Goal: Task Accomplishment & Management: Complete application form

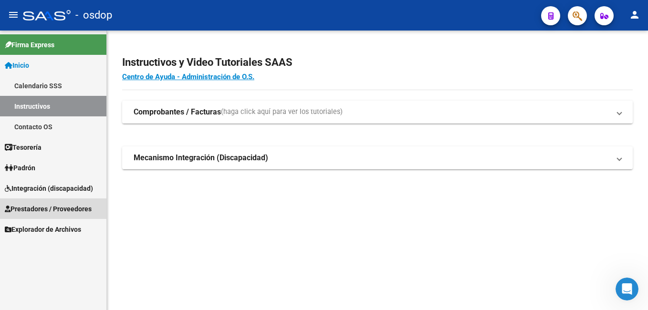
click at [44, 213] on span "Prestadores / Proveedores" at bounding box center [48, 209] width 87 height 10
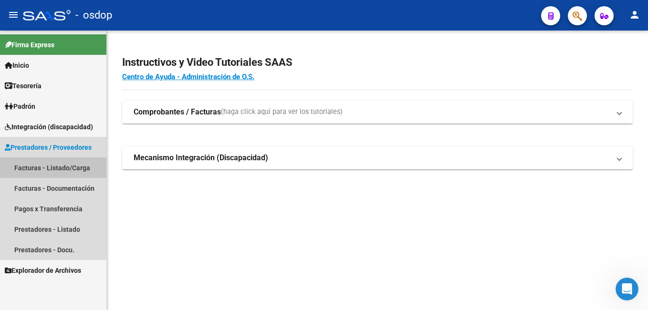
click at [70, 167] on link "Facturas - Listado/Carga" at bounding box center [53, 167] width 106 height 21
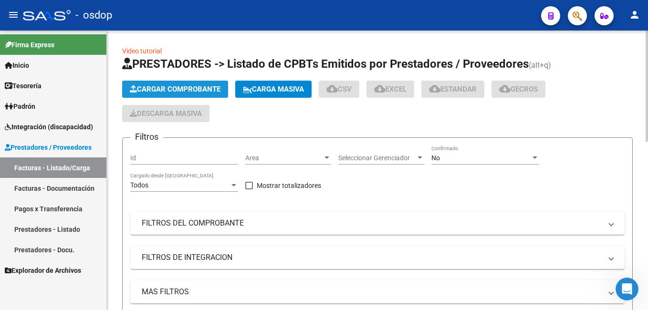
click at [187, 85] on span "Cargar Comprobante" at bounding box center [175, 89] width 91 height 9
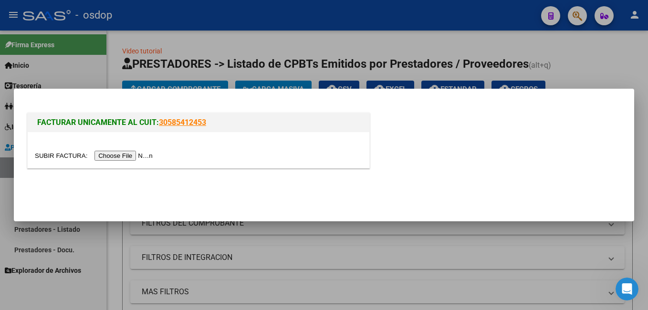
click at [118, 157] on input "file" at bounding box center [95, 156] width 121 height 10
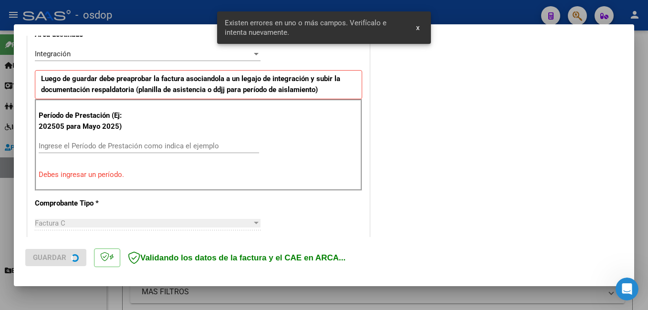
scroll to position [232, 0]
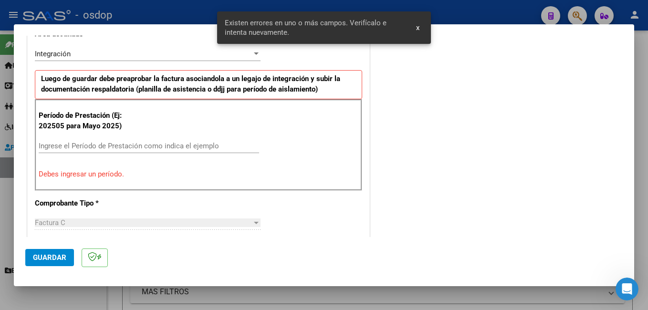
click at [95, 173] on p "Debes ingresar un período." at bounding box center [199, 174] width 320 height 11
click at [103, 146] on input "Ingrese el Período de Prestación como indica el ejemplo" at bounding box center [149, 146] width 220 height 9
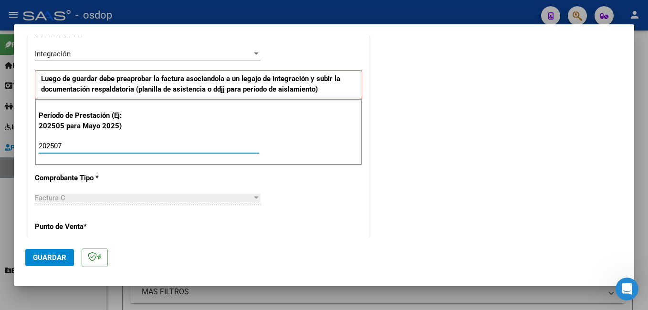
type input "202507"
click at [52, 256] on span "Guardar" at bounding box center [49, 257] width 33 height 9
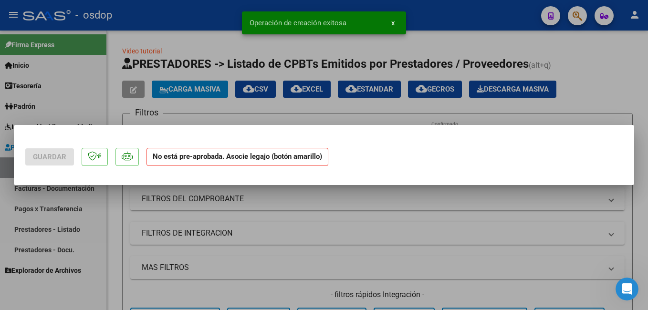
scroll to position [0, 0]
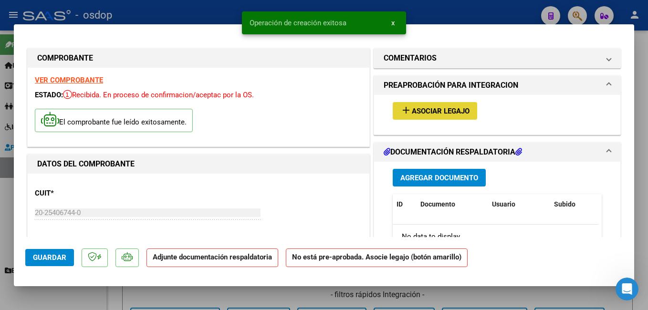
click at [443, 110] on span "Asociar Legajo" at bounding box center [441, 111] width 58 height 9
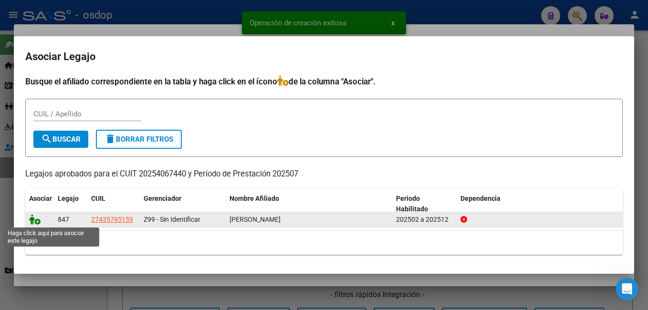
click at [37, 220] on icon at bounding box center [34, 219] width 11 height 10
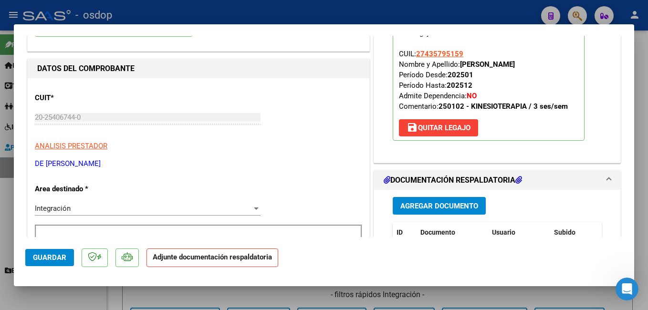
scroll to position [143, 0]
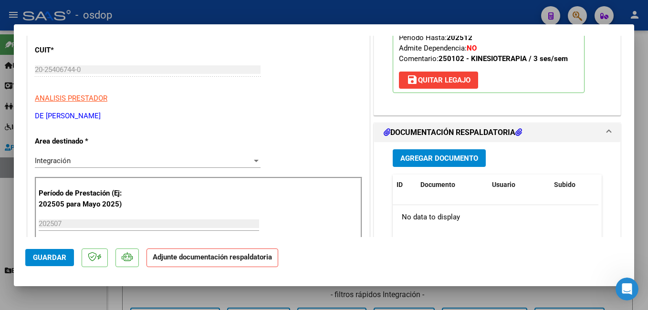
click at [449, 161] on span "Agregar Documento" at bounding box center [439, 158] width 78 height 9
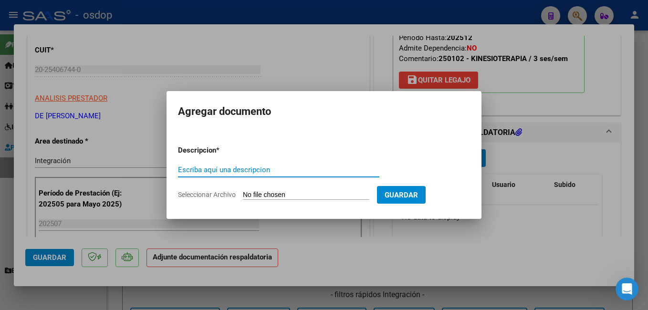
click at [222, 174] on input "Escriba aquí una descripcion" at bounding box center [278, 170] width 201 height 9
click at [222, 173] on input "Escriba aquí una descripcion" at bounding box center [278, 170] width 201 height 9
type input "planilla asistencia"
click at [271, 196] on input "Seleccionar Archivo" at bounding box center [306, 195] width 126 height 9
type input "C:\fakepath\PLANILLAASIT.pdf"
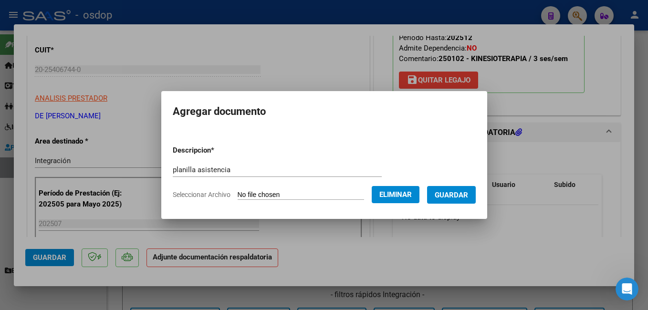
click at [468, 193] on span "Guardar" at bounding box center [451, 195] width 33 height 9
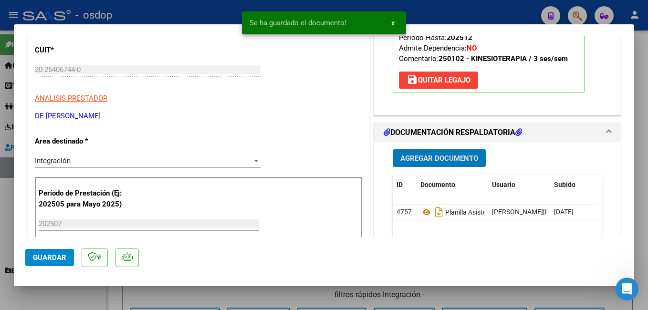
click at [46, 256] on span "Guardar" at bounding box center [49, 257] width 33 height 9
click at [201, 13] on div at bounding box center [324, 155] width 648 height 310
type input "$ 0,00"
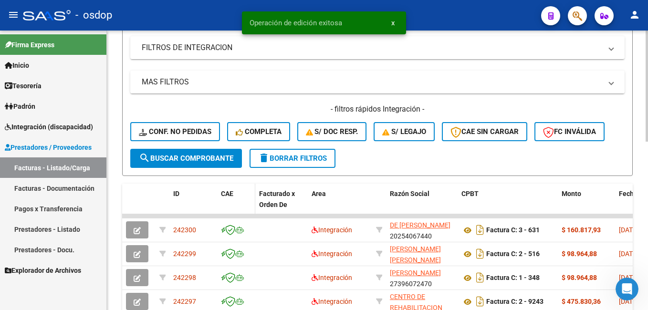
scroll to position [239, 0]
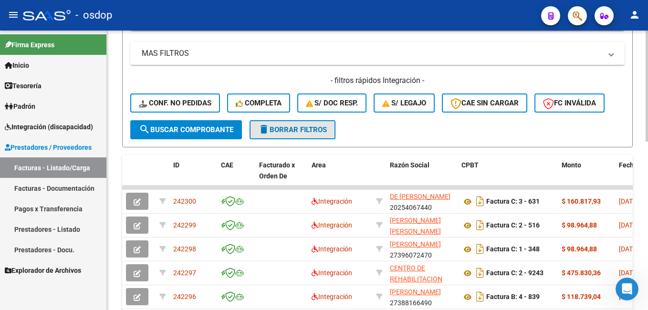
click at [308, 126] on span "delete Borrar Filtros" at bounding box center [292, 129] width 69 height 9
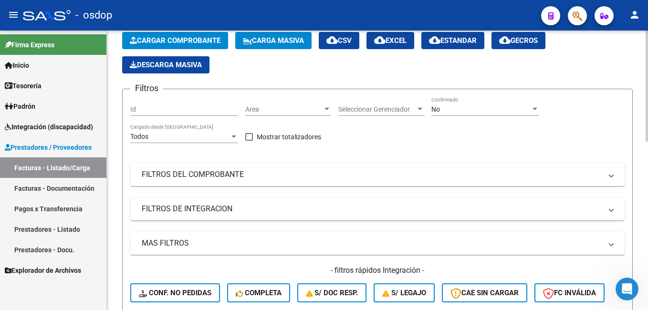
scroll to position [48, 0]
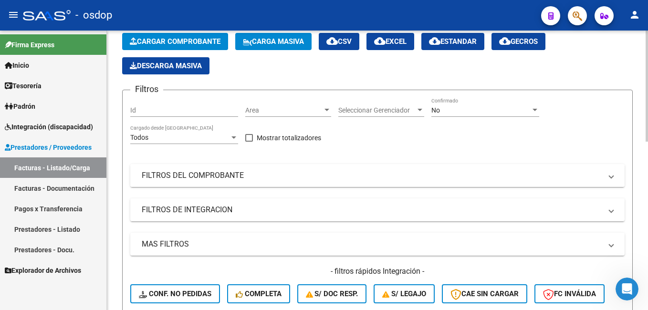
click at [218, 168] on mat-expansion-panel-header "FILTROS DEL COMPROBANTE" at bounding box center [377, 175] width 494 height 23
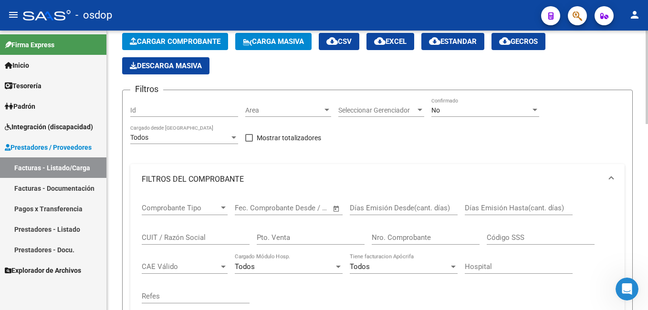
click at [173, 238] on input "CUIT / Razón Social" at bounding box center [196, 237] width 108 height 9
paste input "27166454145"
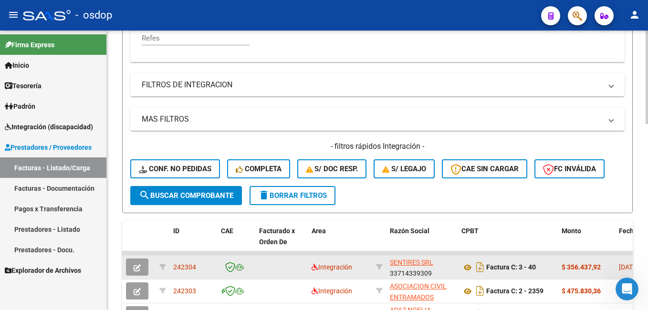
scroll to position [334, 0]
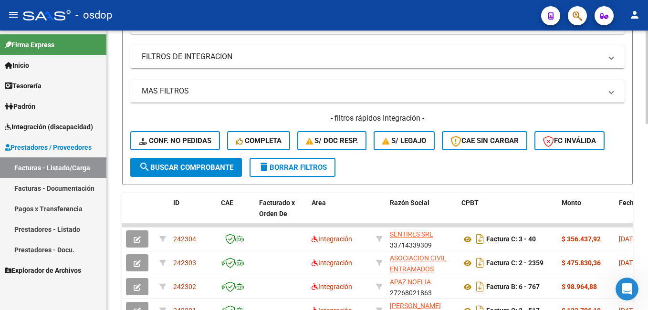
type input "27166454145"
click at [183, 171] on span "search Buscar Comprobante" at bounding box center [186, 167] width 94 height 9
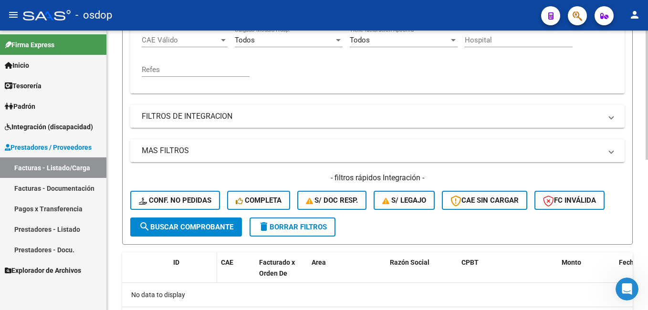
scroll to position [230, 0]
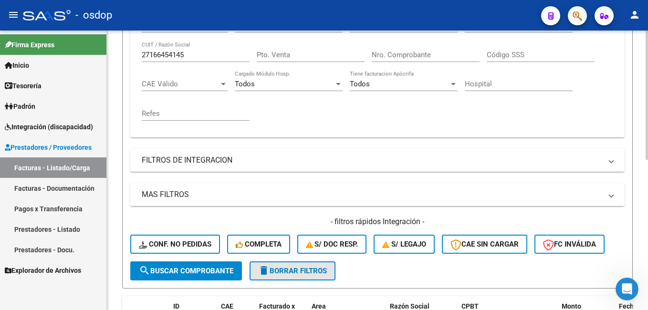
click at [283, 272] on span "delete Borrar Filtros" at bounding box center [292, 271] width 69 height 9
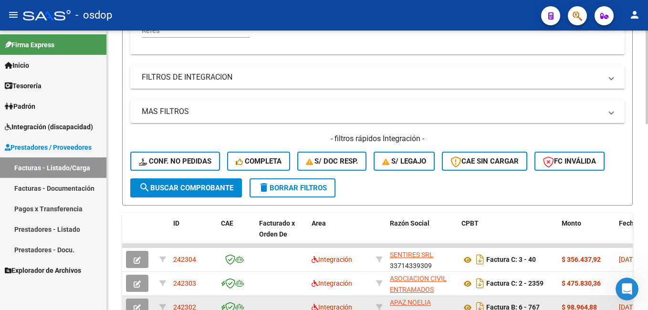
scroll to position [326, 0]
